Goal: Transaction & Acquisition: Purchase product/service

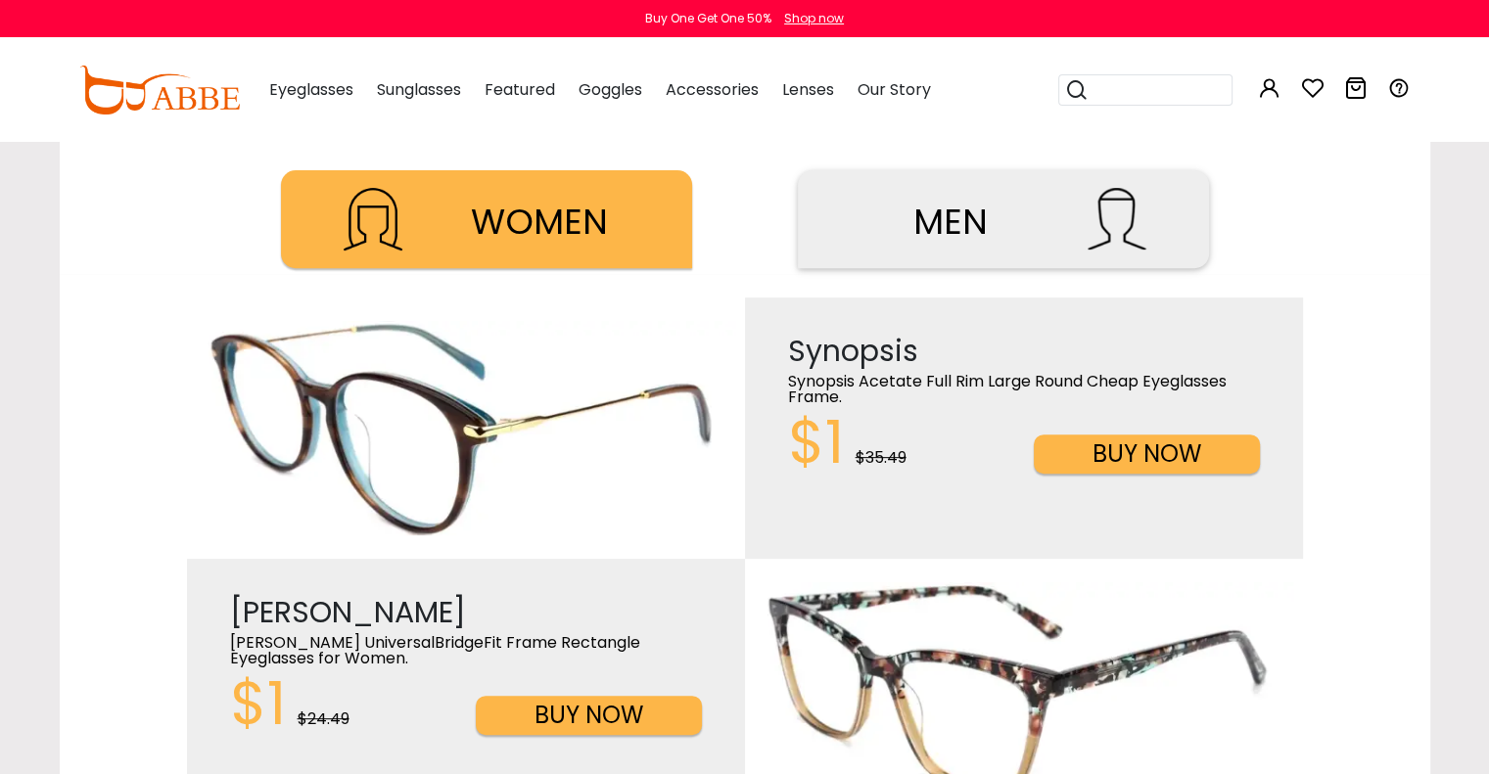
scroll to position [587, 0]
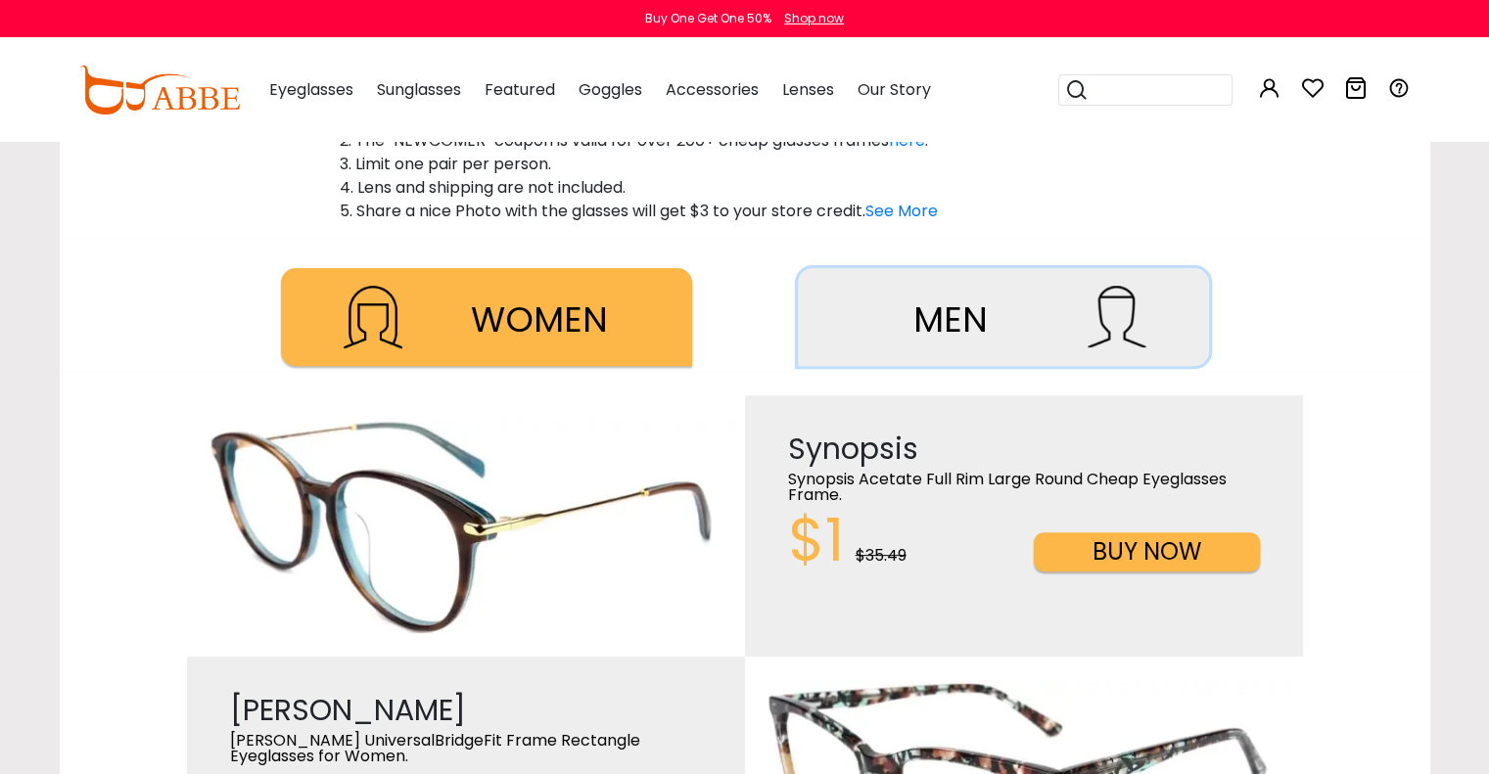
click at [845, 335] on button "MEN" at bounding box center [1003, 317] width 411 height 98
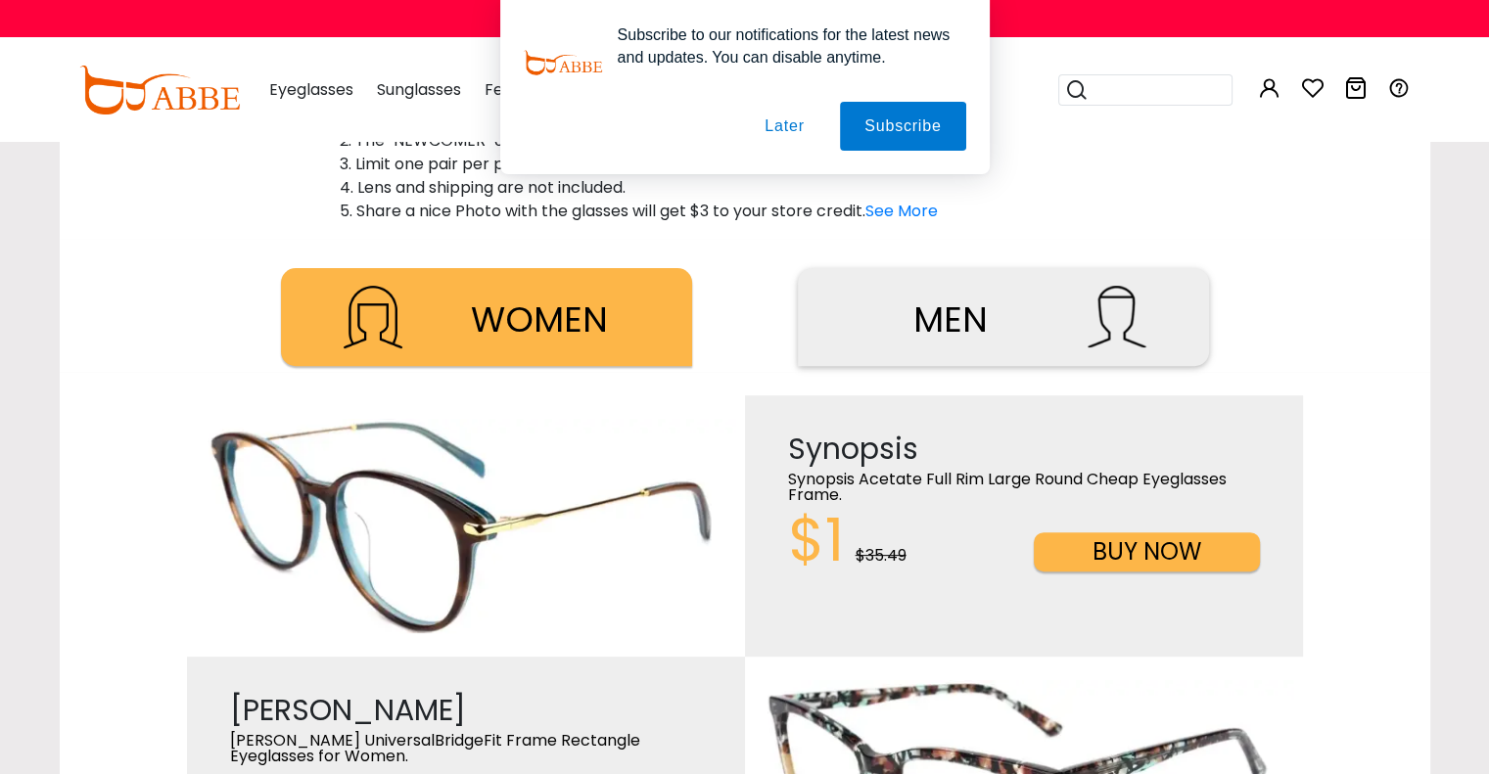
click at [786, 120] on button "Later" at bounding box center [784, 126] width 88 height 49
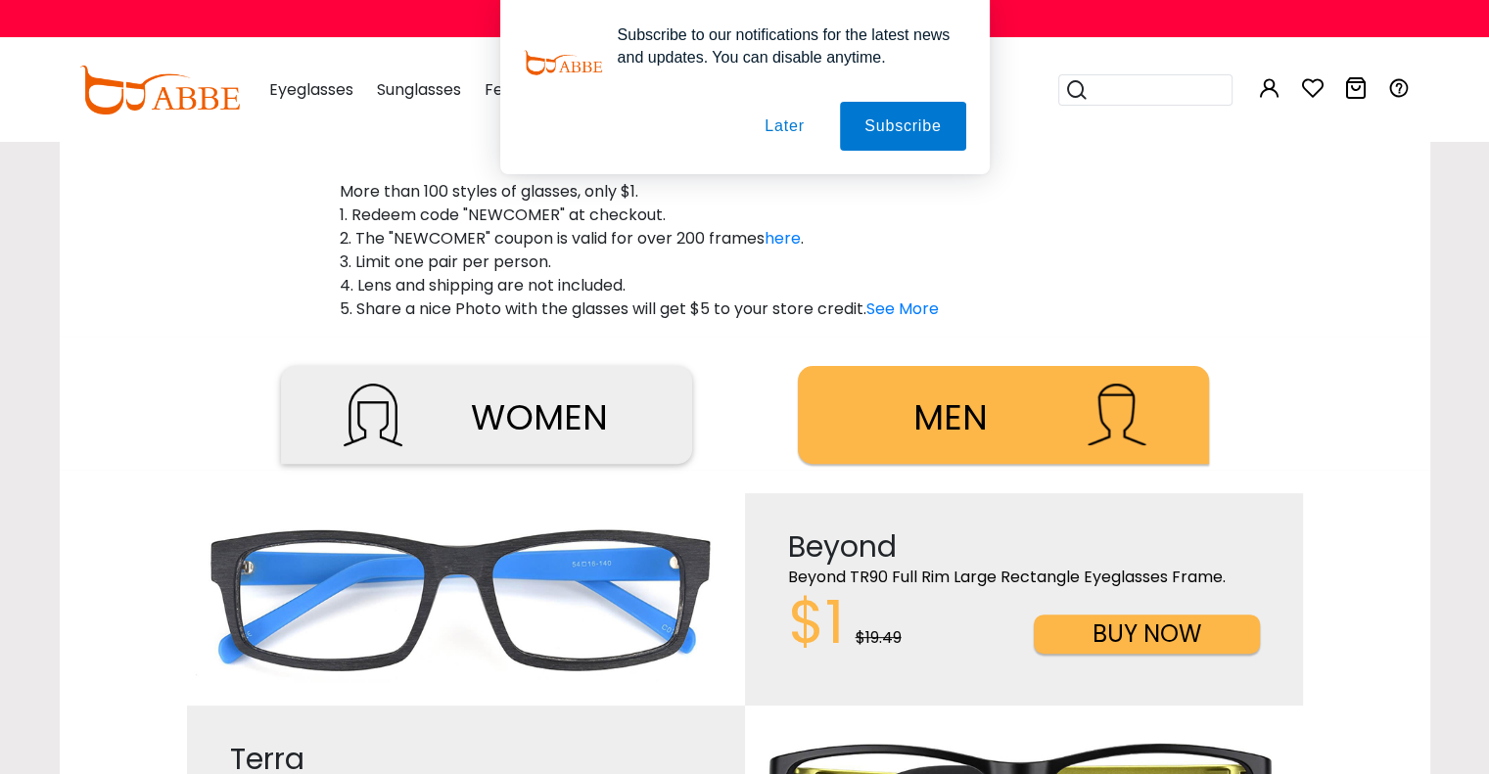
scroll to position [587, 0]
